Goal: Task Accomplishment & Management: Complete application form

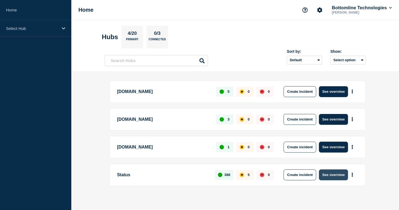
click at [332, 172] on button "See overview" at bounding box center [333, 174] width 29 height 11
click at [328, 172] on button "See overview" at bounding box center [333, 174] width 29 height 11
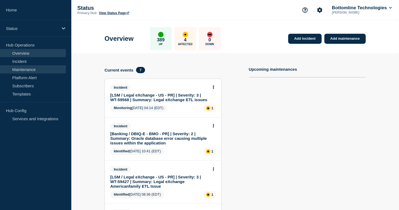
click at [23, 70] on link "Maintenance" at bounding box center [33, 69] width 66 height 8
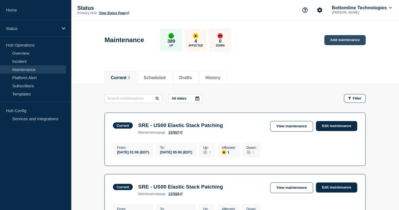
click at [335, 42] on link "Add maintenance" at bounding box center [344, 40] width 41 height 10
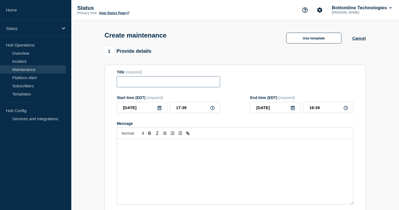
click at [159, 83] on input "Title" at bounding box center [168, 81] width 103 height 11
paste input "LSM Production Maintenance Notification — Legal eXchange — September 27, 2025"
type input "LSM Production Maintenance Notification — Legal eXchange — September 27, 2025"
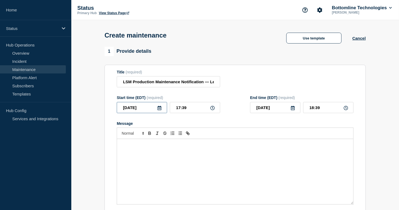
click at [162, 110] on input "2025-09-23" at bounding box center [142, 107] width 50 height 11
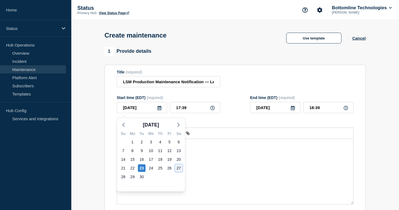
click at [177, 169] on div "27" at bounding box center [179, 168] width 8 height 8
type input "2025-09-27"
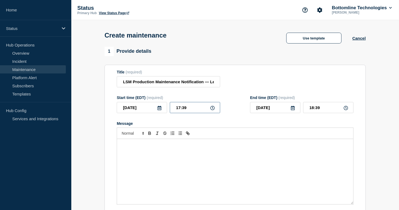
drag, startPoint x: 190, startPoint y: 110, endPoint x: 166, endPoint y: 106, distance: 24.1
click at [166, 107] on div "2025-09-27 17:39" at bounding box center [168, 107] width 103 height 11
type input "04:00"
type input "07:00"
click at [131, 159] on div "Message" at bounding box center [235, 171] width 236 height 65
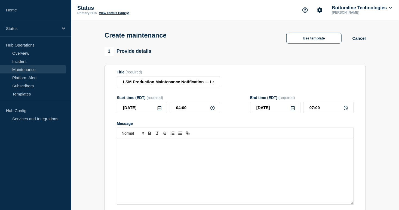
paste div "Message"
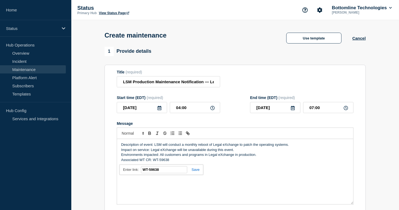
paste input "https://jira.bottomline.tech/browse/"
type input "https://jira.bottomline.tech/browse/WT-59638"
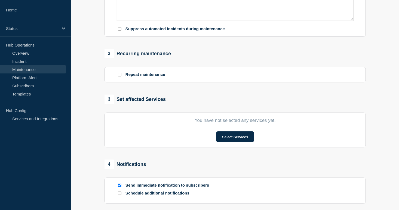
scroll to position [190, 0]
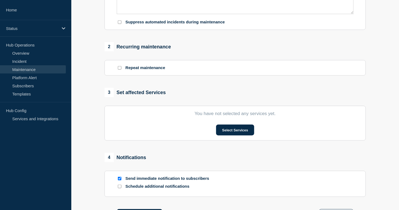
click at [236, 123] on section "You have not selected any services yet. Select Services" at bounding box center [234, 123] width 261 height 35
click at [234, 128] on button "Select Services" at bounding box center [235, 130] width 38 height 11
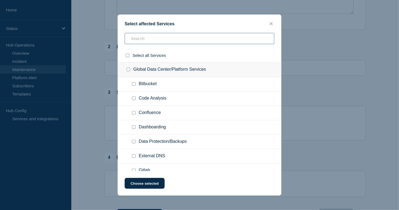
click at [164, 39] on input "text" at bounding box center [200, 38] width 150 height 11
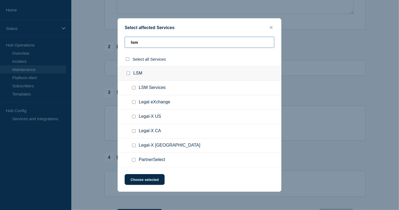
type input "lsm"
click at [135, 103] on input "Legal eXchange checkbox" at bounding box center [134, 102] width 4 height 4
checkbox input "true"
click at [149, 180] on button "Choose selected" at bounding box center [145, 179] width 40 height 11
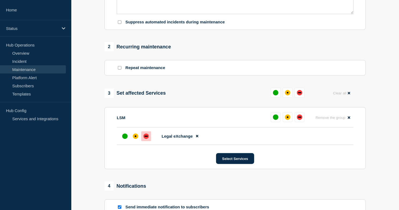
click at [146, 139] on div "down" at bounding box center [145, 136] width 5 height 5
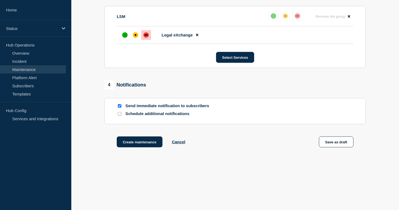
click at [122, 113] on div "Schedule additional notifications" at bounding box center [235, 113] width 237 height 5
click at [121, 114] on div at bounding box center [119, 113] width 5 height 5
click at [120, 114] on input "Schedule additional notifications" at bounding box center [120, 114] width 4 height 4
checkbox input "true"
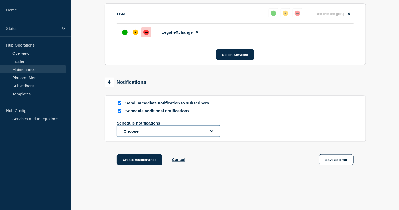
click at [128, 133] on button "Choose" at bounding box center [168, 130] width 103 height 11
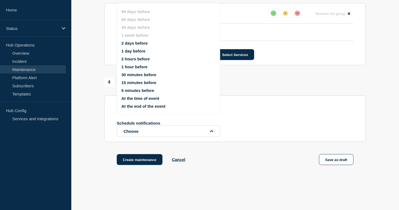
click at [132, 51] on button "1 day before" at bounding box center [133, 51] width 24 height 5
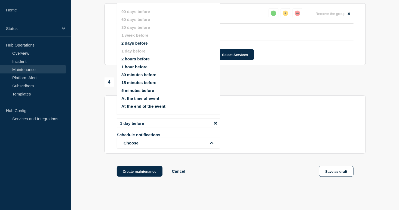
click at [135, 84] on button "15 minutes before" at bounding box center [138, 82] width 35 height 5
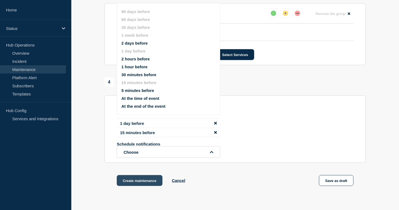
click at [128, 182] on button "Create maintenance" at bounding box center [140, 180] width 46 height 11
